Goal: Purchase product/service

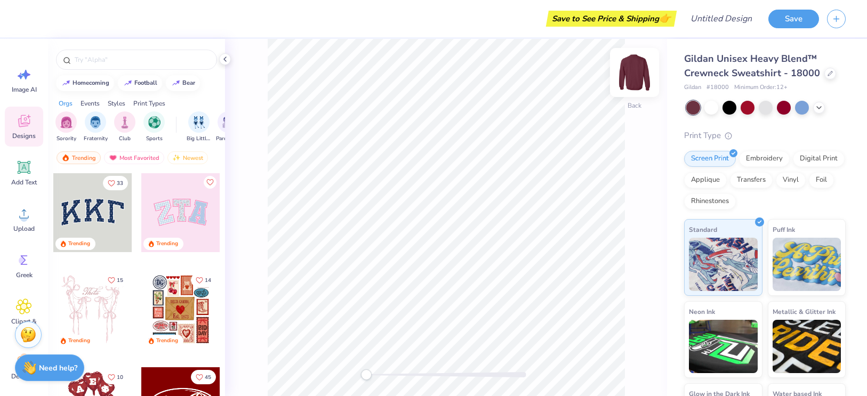
click at [630, 80] on img at bounding box center [634, 72] width 43 height 43
click at [735, 109] on div at bounding box center [730, 107] width 14 height 14
click at [768, 108] on div at bounding box center [766, 107] width 14 height 14
click at [815, 103] on icon at bounding box center [819, 106] width 9 height 9
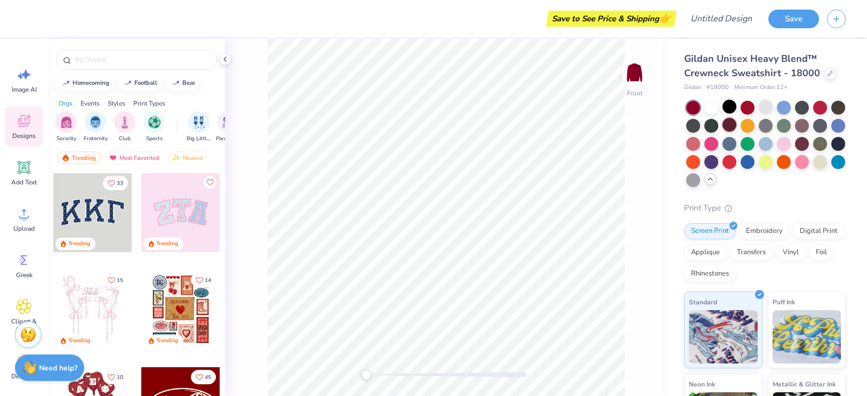
click at [731, 126] on div at bounding box center [730, 125] width 14 height 14
click at [691, 127] on div at bounding box center [693, 125] width 14 height 14
click at [731, 121] on div at bounding box center [730, 125] width 14 height 14
click at [782, 106] on div at bounding box center [784, 107] width 14 height 14
click at [729, 126] on div at bounding box center [730, 125] width 14 height 14
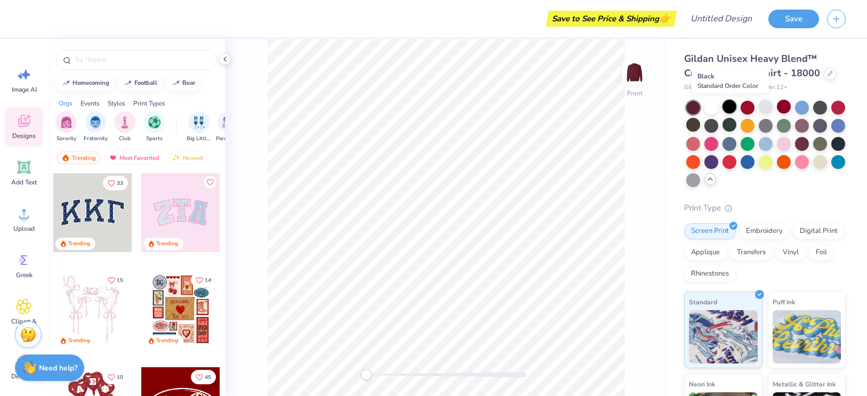
click at [735, 103] on div at bounding box center [730, 107] width 14 height 14
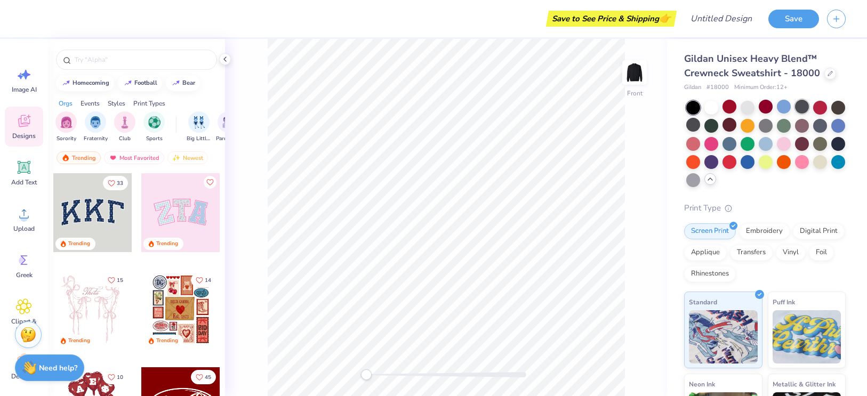
click at [803, 109] on div at bounding box center [802, 107] width 14 height 14
